Goal: Complete application form: Complete application form

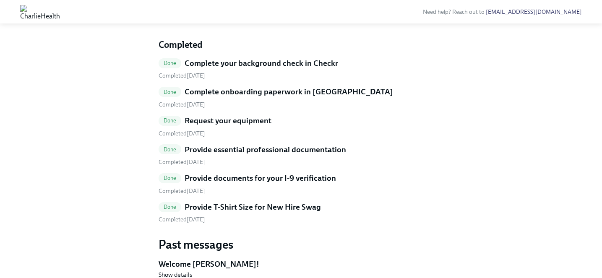
scroll to position [354, 0]
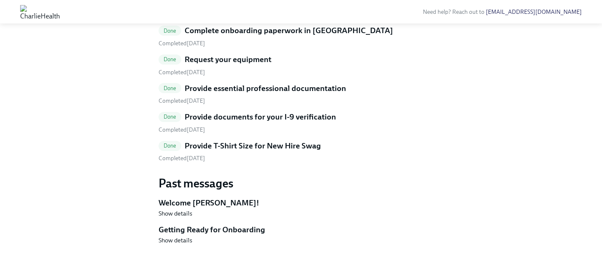
click at [244, 144] on h5 "Provide T-Shirt Size for New Hire Swag" at bounding box center [253, 146] width 136 height 11
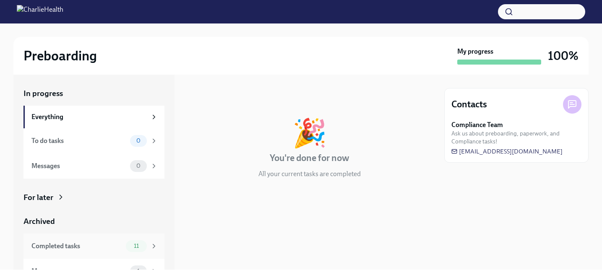
click at [92, 257] on div "Completed tasks 11" at bounding box center [94, 246] width 141 height 25
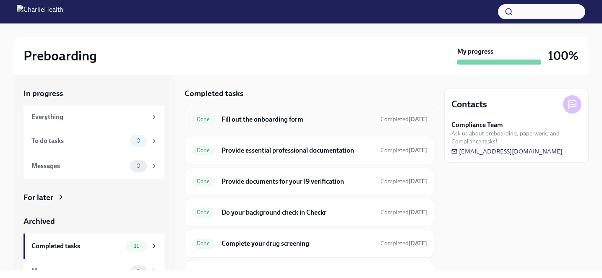
click at [245, 126] on div "Done Fill out the onboarding form Completed Jul 31st" at bounding box center [310, 119] width 236 height 13
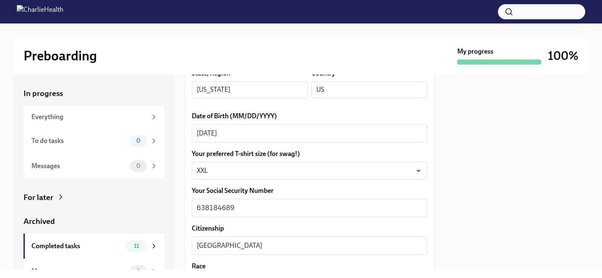
scroll to position [398, 0]
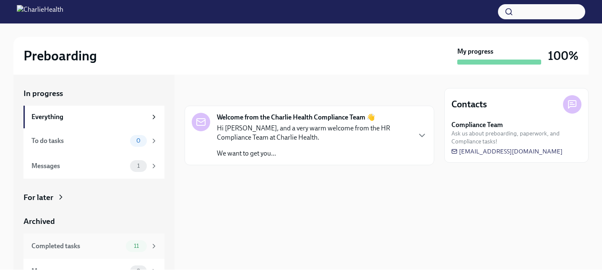
click at [135, 242] on div "11" at bounding box center [136, 247] width 21 height 12
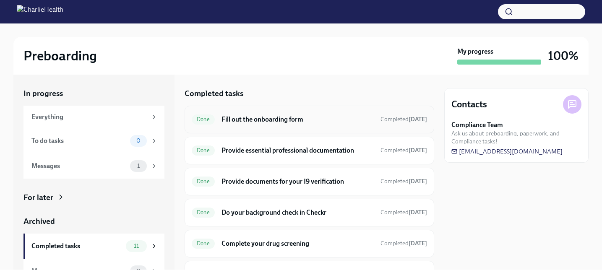
click at [306, 116] on h6 "Fill out the onboarding form" at bounding box center [298, 119] width 152 height 9
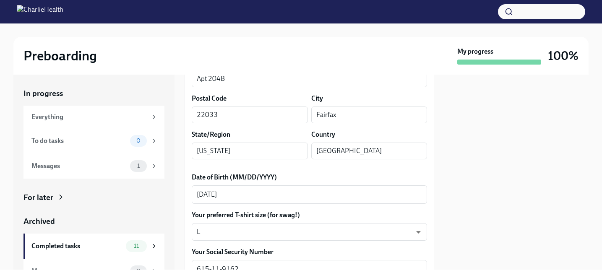
scroll to position [320, 0]
